Goal: Information Seeking & Learning: Learn about a topic

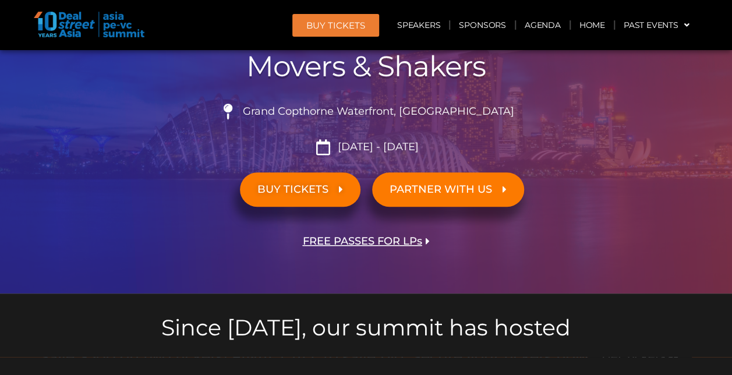
scroll to position [233, 0]
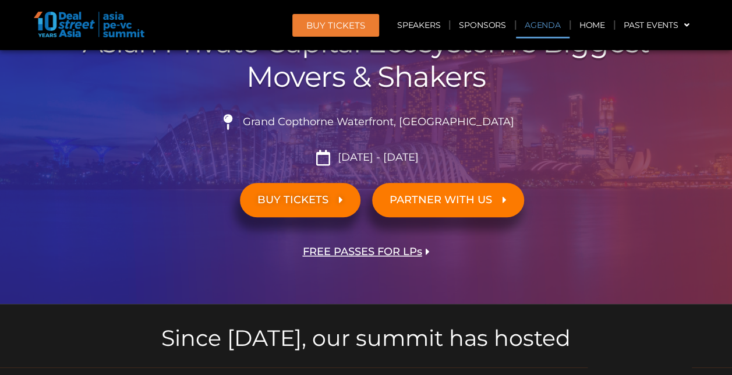
click at [539, 30] on link "Agenda" at bounding box center [543, 25] width 54 height 27
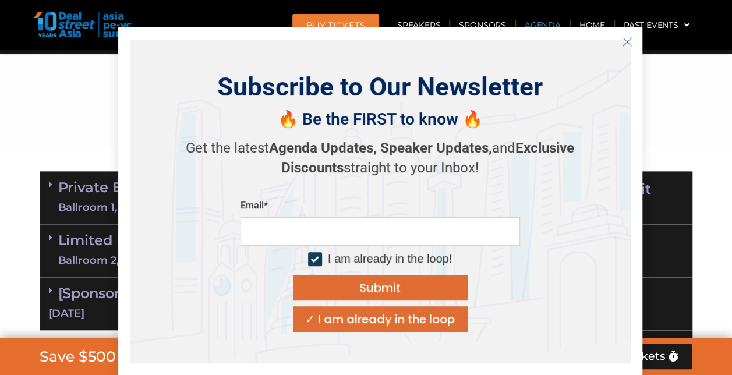
scroll to position [672, 0]
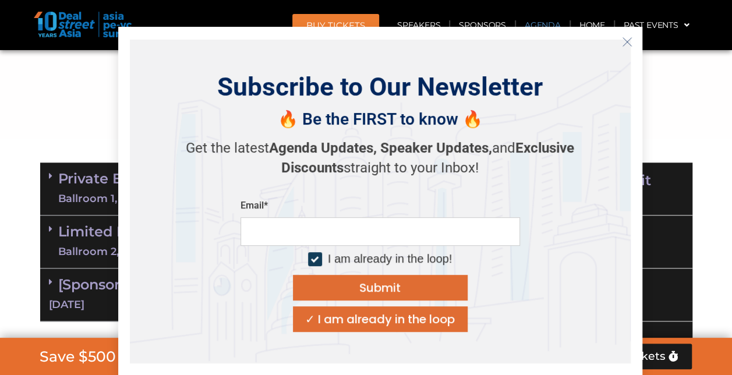
click at [628, 38] on icon "Close" at bounding box center [627, 42] width 10 height 10
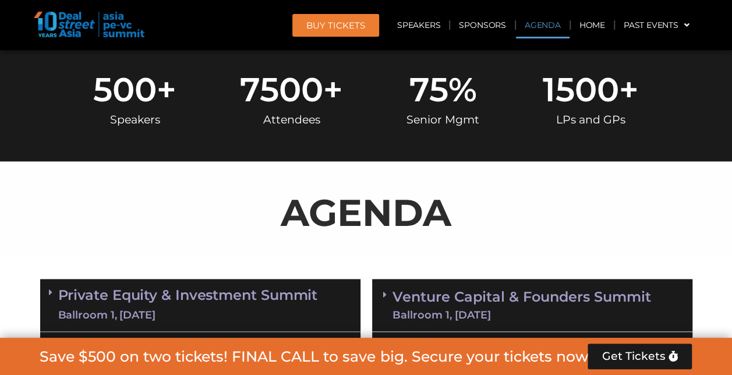
scroll to position [730, 0]
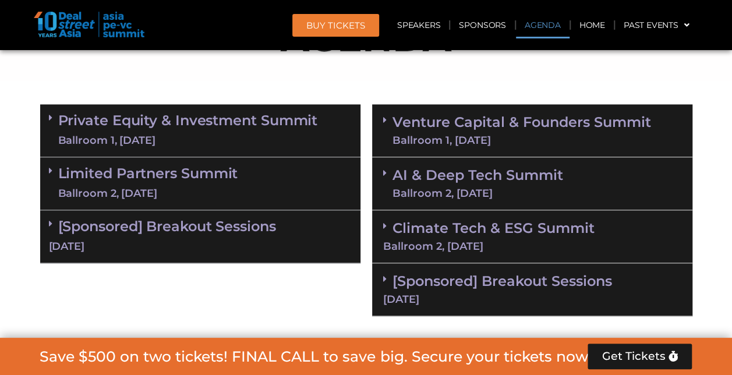
click at [166, 186] on div "Ballroom 2, 10 Sept" at bounding box center [148, 193] width 180 height 15
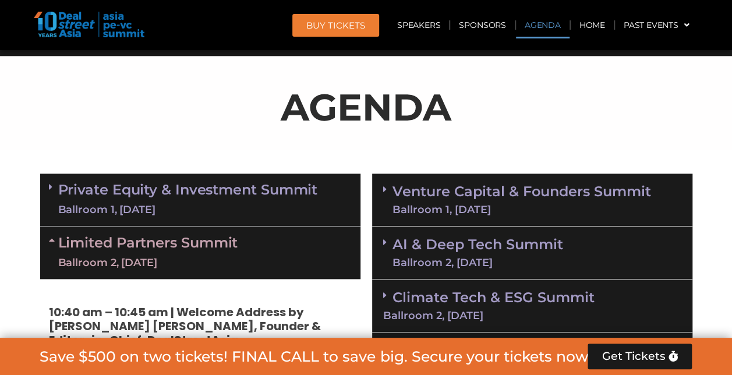
scroll to position [672, 0]
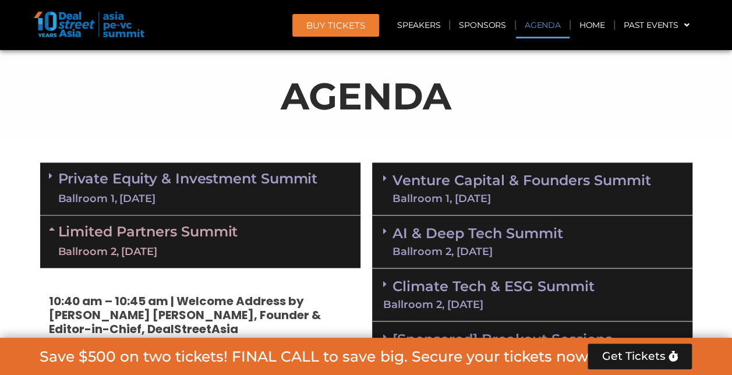
click at [171, 186] on link "Private Equity & Investment Summit Ballroom 1, 10 Sept" at bounding box center [188, 188] width 260 height 35
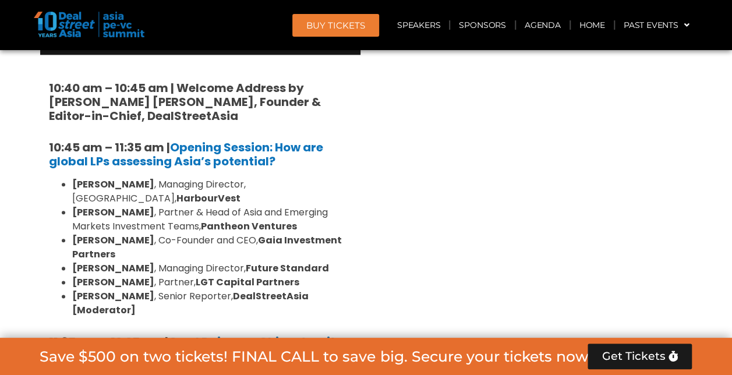
scroll to position [2769, 0]
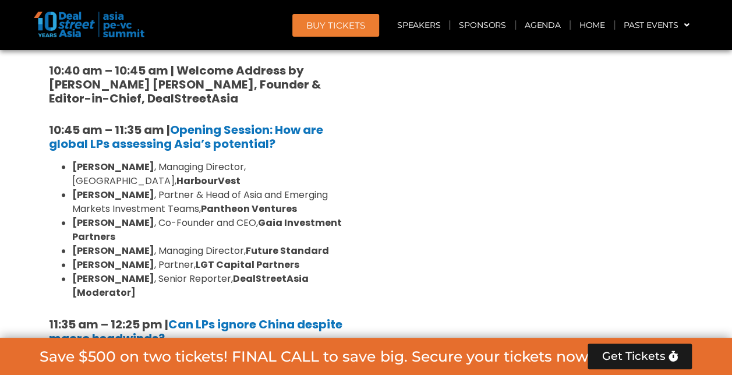
drag, startPoint x: 73, startPoint y: 148, endPoint x: 324, endPoint y: 268, distance: 278.3
copy ul "Kent Chen , Managing Director and Head of Asia Private Equity, Neuberger Berman…"
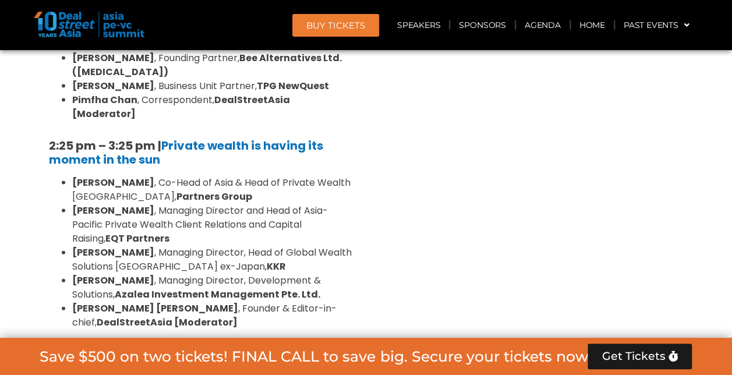
scroll to position [3351, 0]
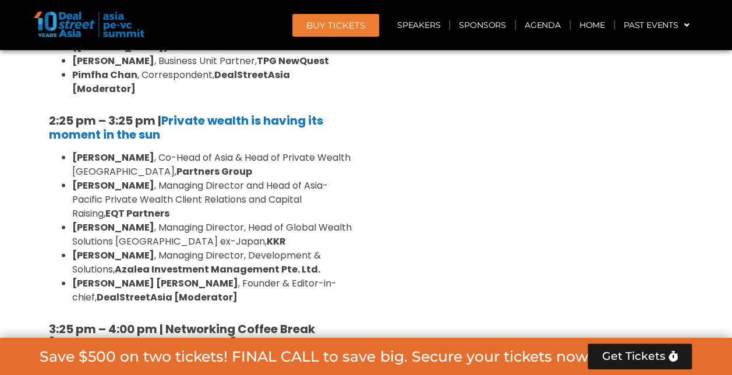
drag, startPoint x: 72, startPoint y: 157, endPoint x: 329, endPoint y: 246, distance: 272.3
copy ul "Gregory Rokuro Hara , Chief Executive and Managing Partner, Chairman of the Inv…"
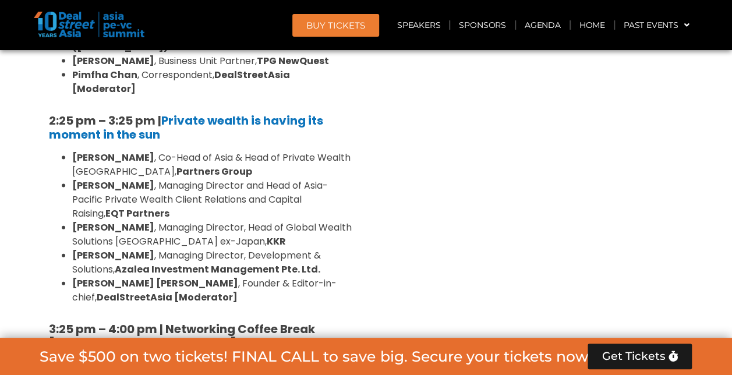
drag, startPoint x: 271, startPoint y: 185, endPoint x: 303, endPoint y: 200, distance: 35.4
copy strong "MCP Asset Management"
click at [415, 33] on link "Speakers" at bounding box center [419, 25] width 61 height 27
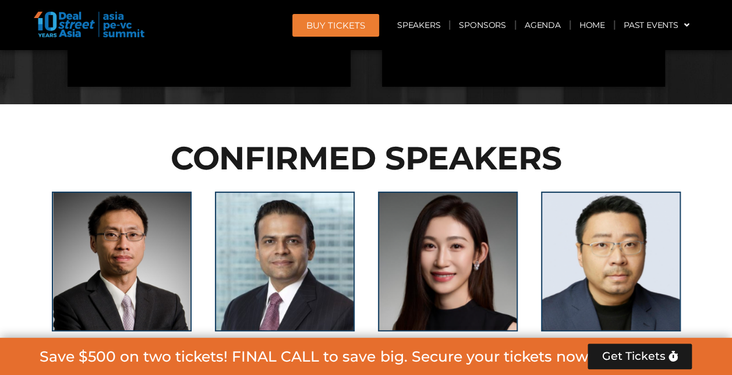
scroll to position [4429, 0]
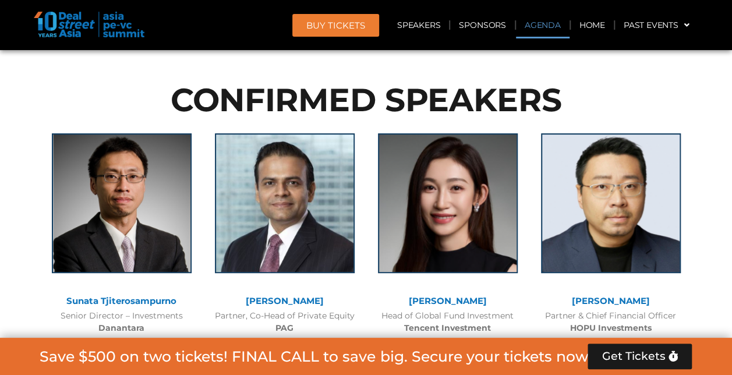
click at [554, 27] on link "Agenda" at bounding box center [543, 25] width 54 height 27
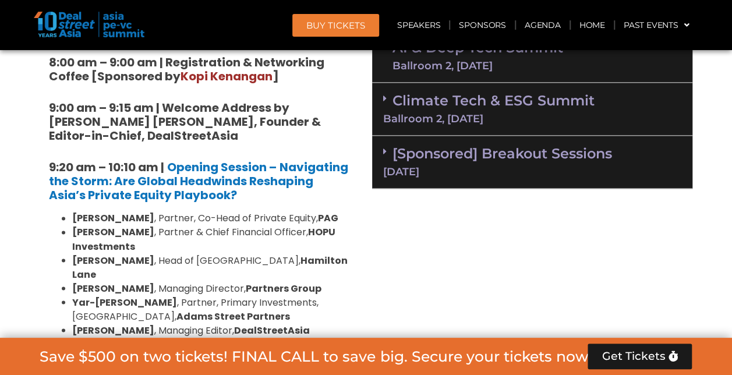
scroll to position [730, 0]
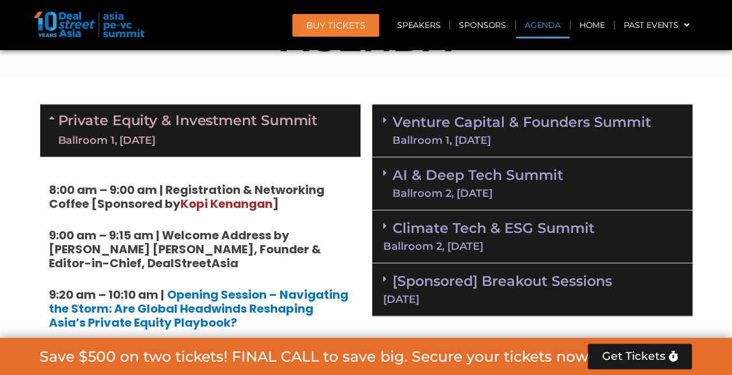
click at [471, 285] on link "[Sponsored] Breakout Sessions 11 Sept" at bounding box center [532, 289] width 298 height 32
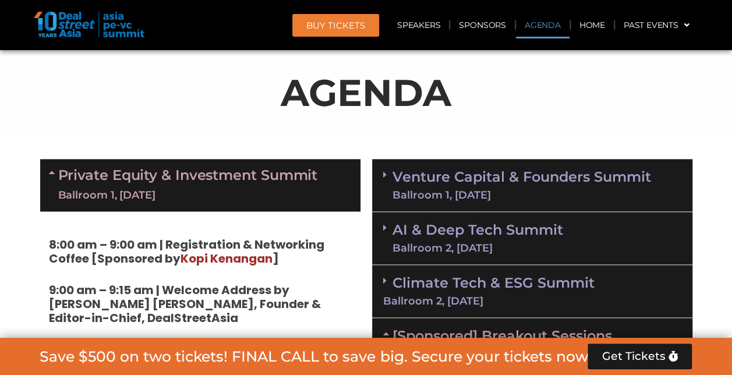
scroll to position [672, 0]
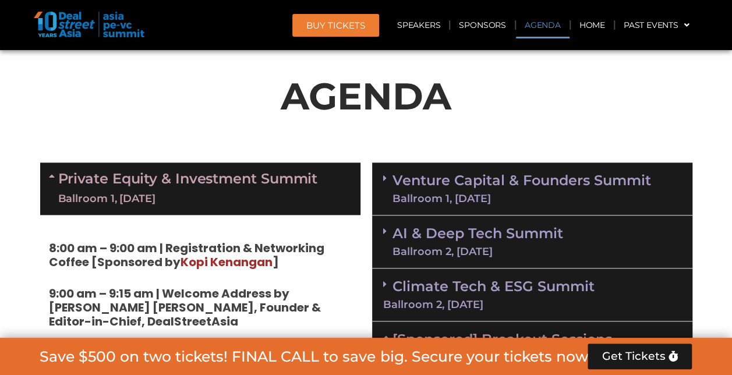
click at [444, 193] on div "Ballroom 1, 11 Sept" at bounding box center [522, 198] width 259 height 10
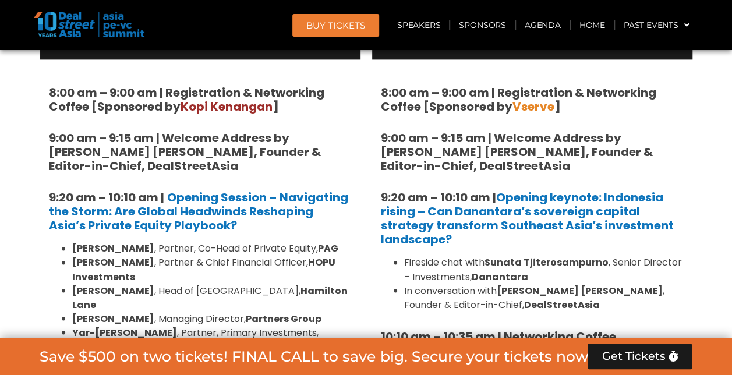
scroll to position [730, 0]
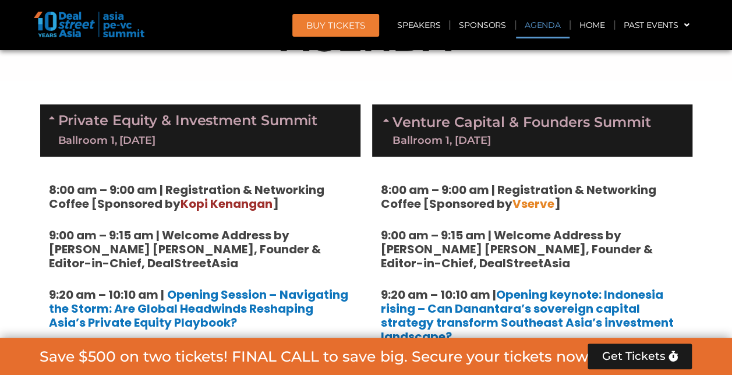
click at [541, 122] on link "Venture Capital & Founders​ Summit Ballroom 1, 11 Sept" at bounding box center [522, 130] width 259 height 30
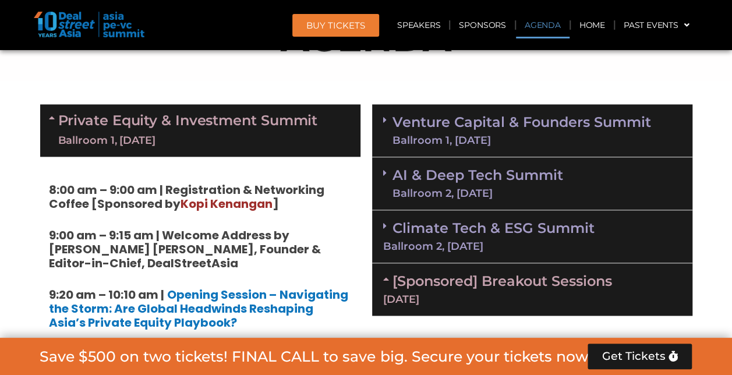
click at [481, 287] on link "[Sponsored] Breakout Sessions 11 Sept" at bounding box center [532, 289] width 298 height 32
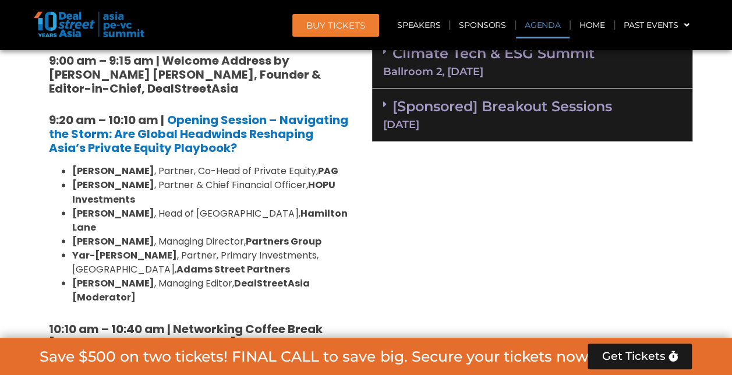
scroll to position [788, 0]
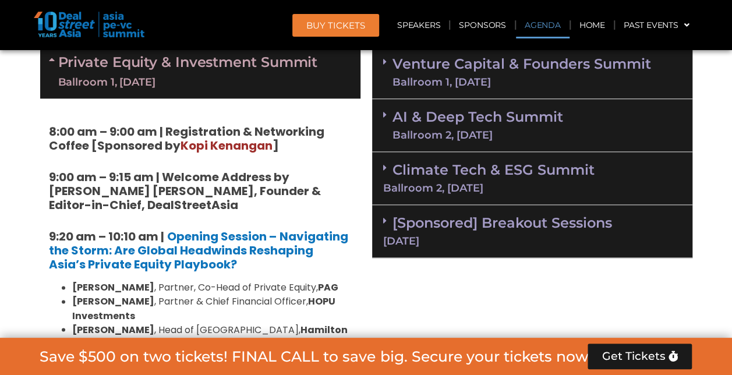
click at [456, 228] on link "[Sponsored] Breakout Sessions 11 Sept" at bounding box center [532, 230] width 298 height 32
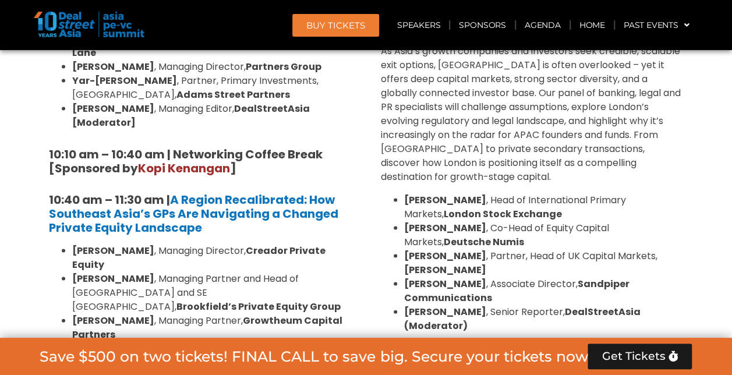
scroll to position [730, 0]
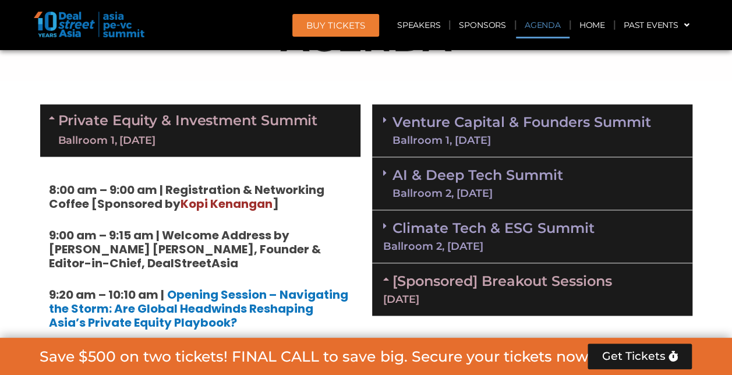
click at [430, 287] on link "[Sponsored] Breakout Sessions 11 Sept" at bounding box center [532, 289] width 298 height 32
click at [227, 136] on div "Ballroom 1, 10 Sept" at bounding box center [188, 140] width 260 height 15
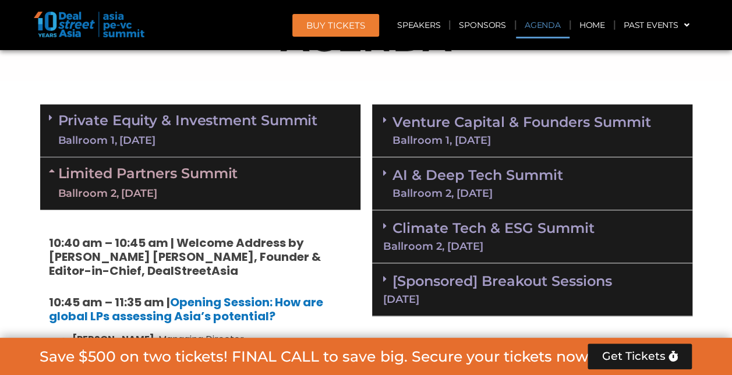
click at [430, 132] on link "Venture Capital & Founders​ Summit Ballroom 1, 11 Sept" at bounding box center [522, 130] width 259 height 30
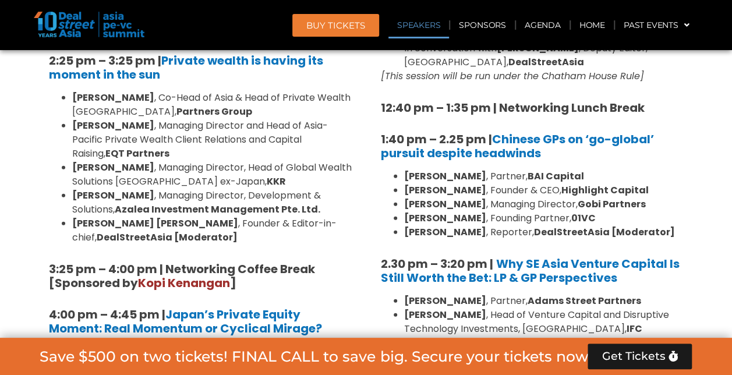
scroll to position [1545, 0]
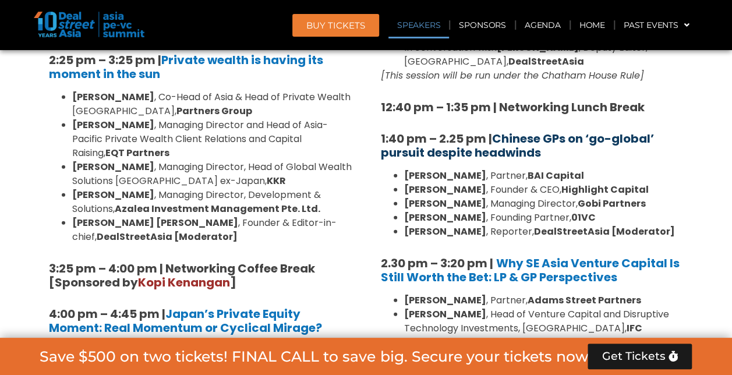
click at [497, 130] on link "Chinese GPs on ‘go-global’ pursuit despite headwinds" at bounding box center [517, 145] width 273 height 30
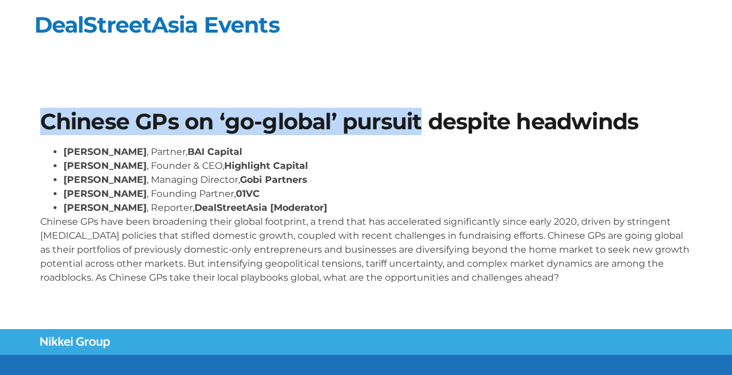
drag, startPoint x: 41, startPoint y: 122, endPoint x: 423, endPoint y: 123, distance: 382.1
click at [423, 123] on h1 "Chinese GPs on ‘go-global’ pursuit despite headwinds" at bounding box center [366, 122] width 652 height 22
copy h1 "Chinese GPs on ‘go-global’ pursuit"
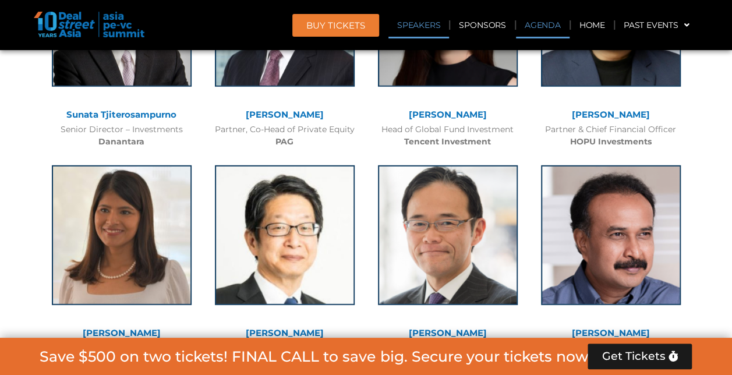
click at [546, 27] on link "Agenda" at bounding box center [543, 25] width 54 height 27
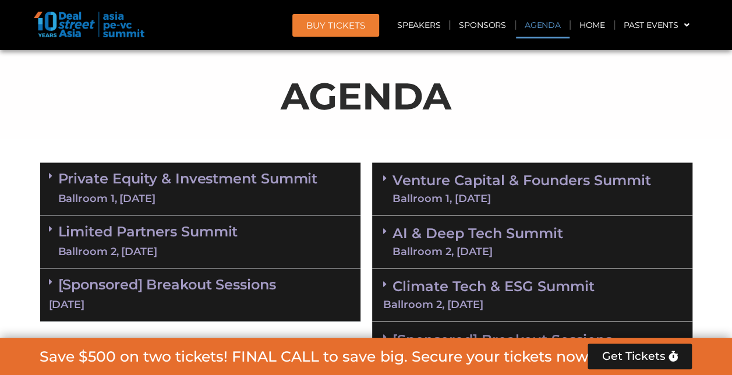
scroll to position [1545, 0]
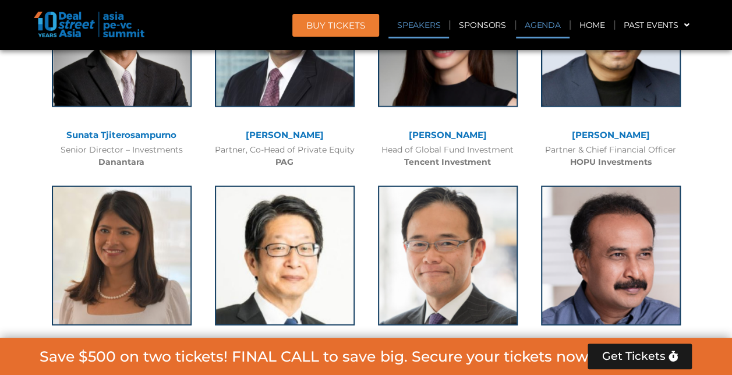
click at [537, 31] on link "Agenda" at bounding box center [543, 25] width 54 height 27
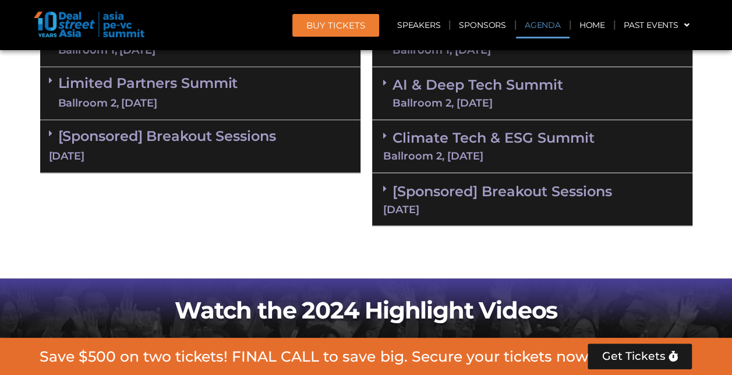
scroll to position [756, 0]
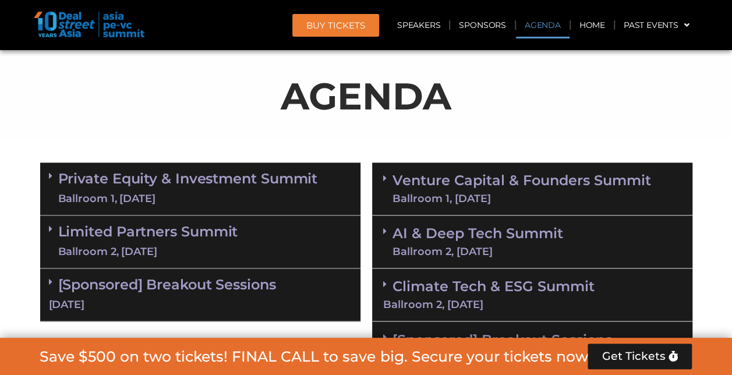
click at [464, 200] on div "Ballroom 1, 11 Sept" at bounding box center [522, 198] width 259 height 10
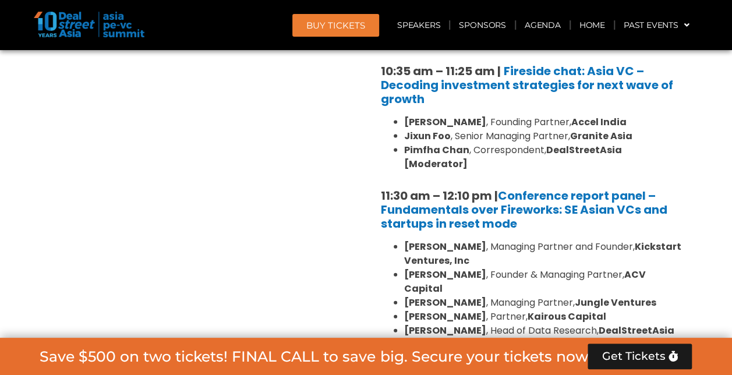
scroll to position [1571, 0]
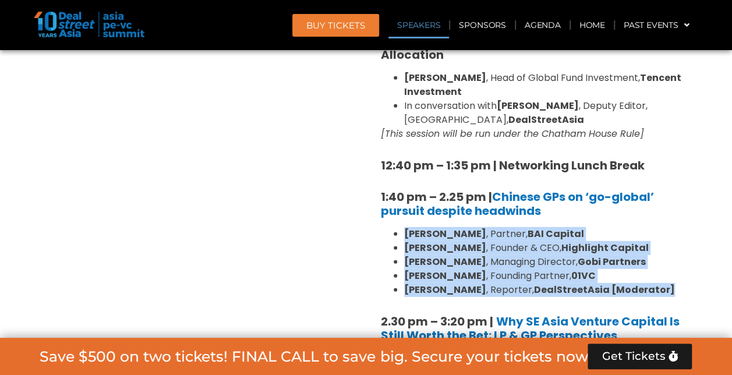
drag, startPoint x: 404, startPoint y: 207, endPoint x: 649, endPoint y: 260, distance: 250.8
click at [649, 260] on ul "William Zhao , Partner, BAI Capital Steven Wang , Founder & CEO, Highlight Capi…" at bounding box center [532, 262] width 303 height 70
copy ul "William Zhao , Partner, BAI Capital Steven Wang , Founder & CEO, Highlight Capi…"
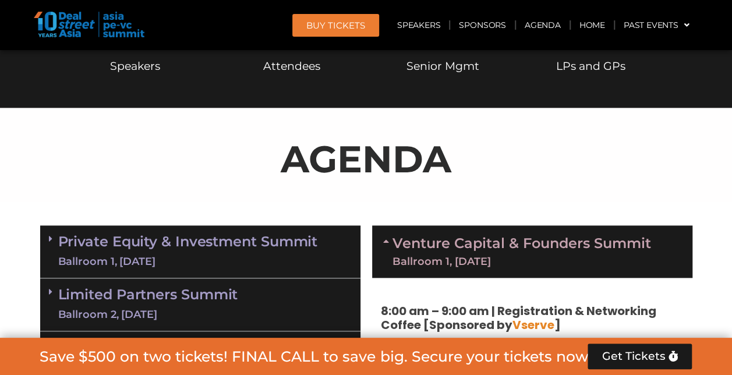
scroll to position [672, 0]
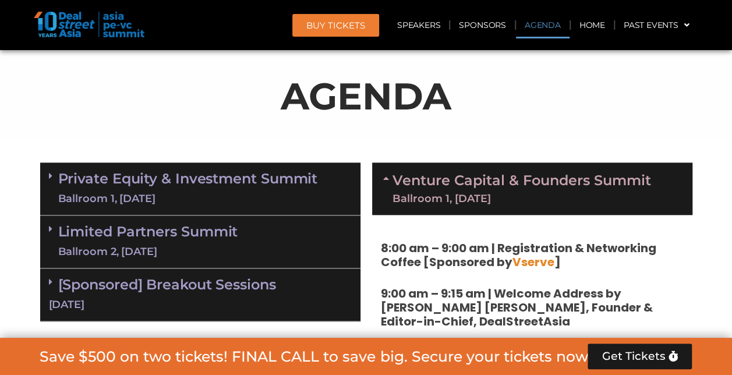
click at [115, 233] on link "Limited Partners Summit Ballroom 2, 10 Sept" at bounding box center [148, 241] width 180 height 35
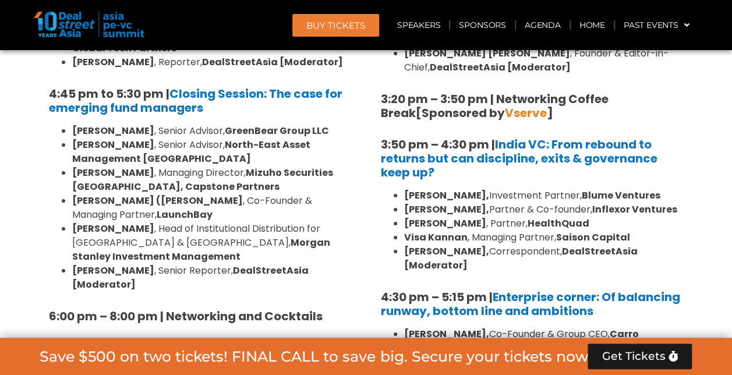
scroll to position [1953, 0]
